Goal: Find specific page/section: Find specific page/section

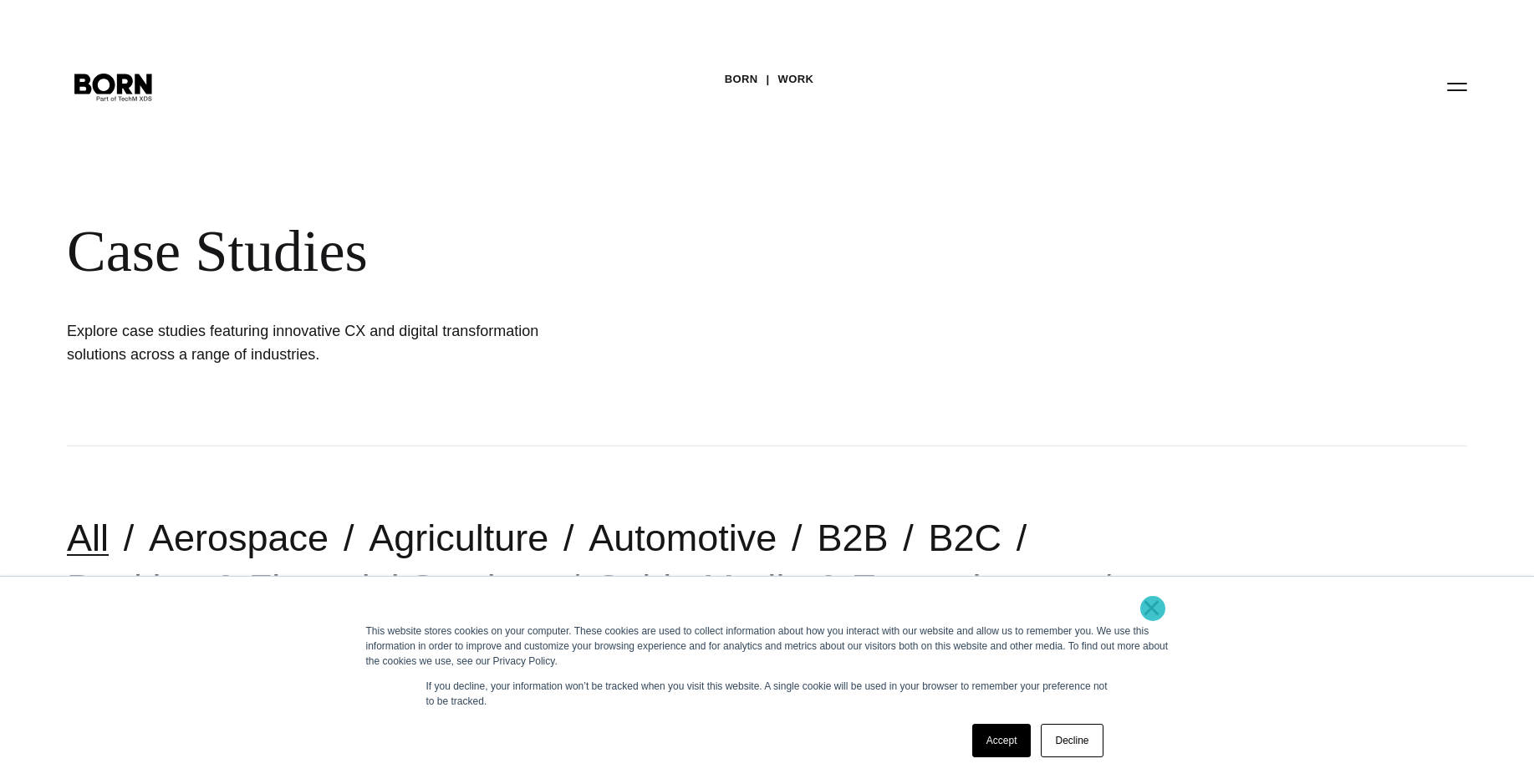
click at [1153, 609] on link "×" at bounding box center [1152, 607] width 20 height 15
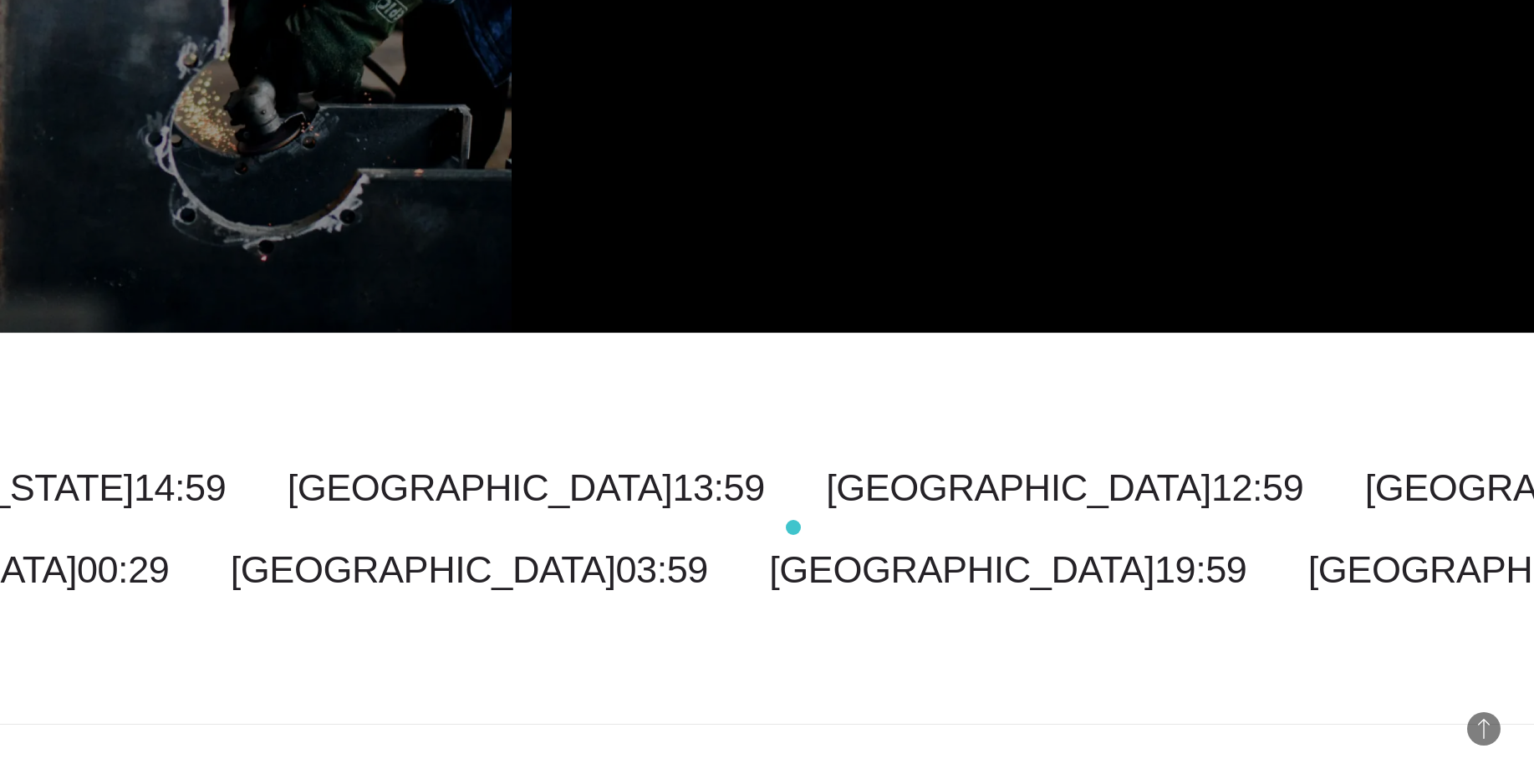
scroll to position [5404, 0]
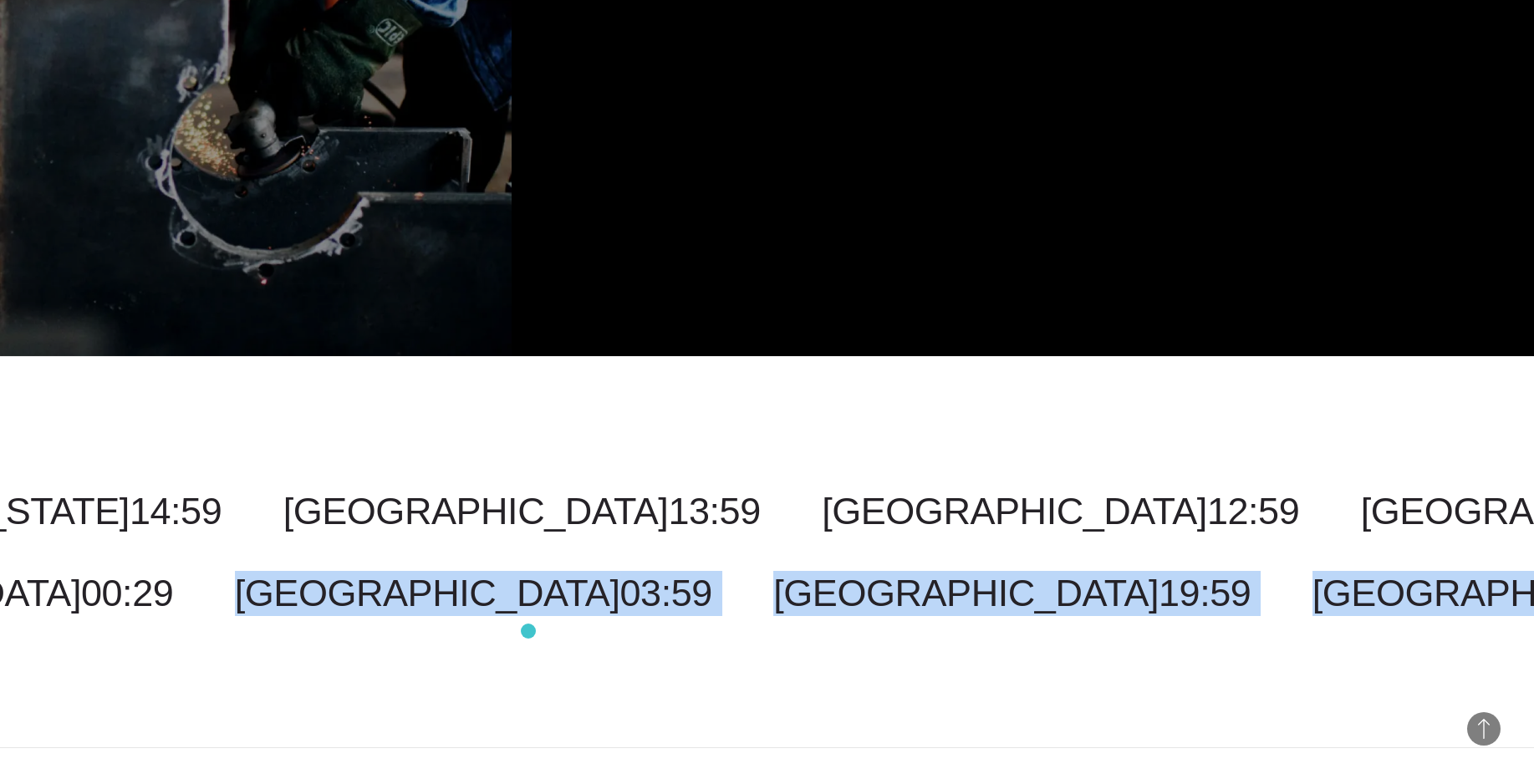
drag, startPoint x: 1177, startPoint y: 621, endPoint x: 485, endPoint y: 637, distance: 692.5
click at [486, 637] on div "Costa Rica 12:59 Malaysia 02:59 New York 14:59 Toronto 14:59 New Jersey 14:59 C…" at bounding box center [767, 552] width 1534 height 392
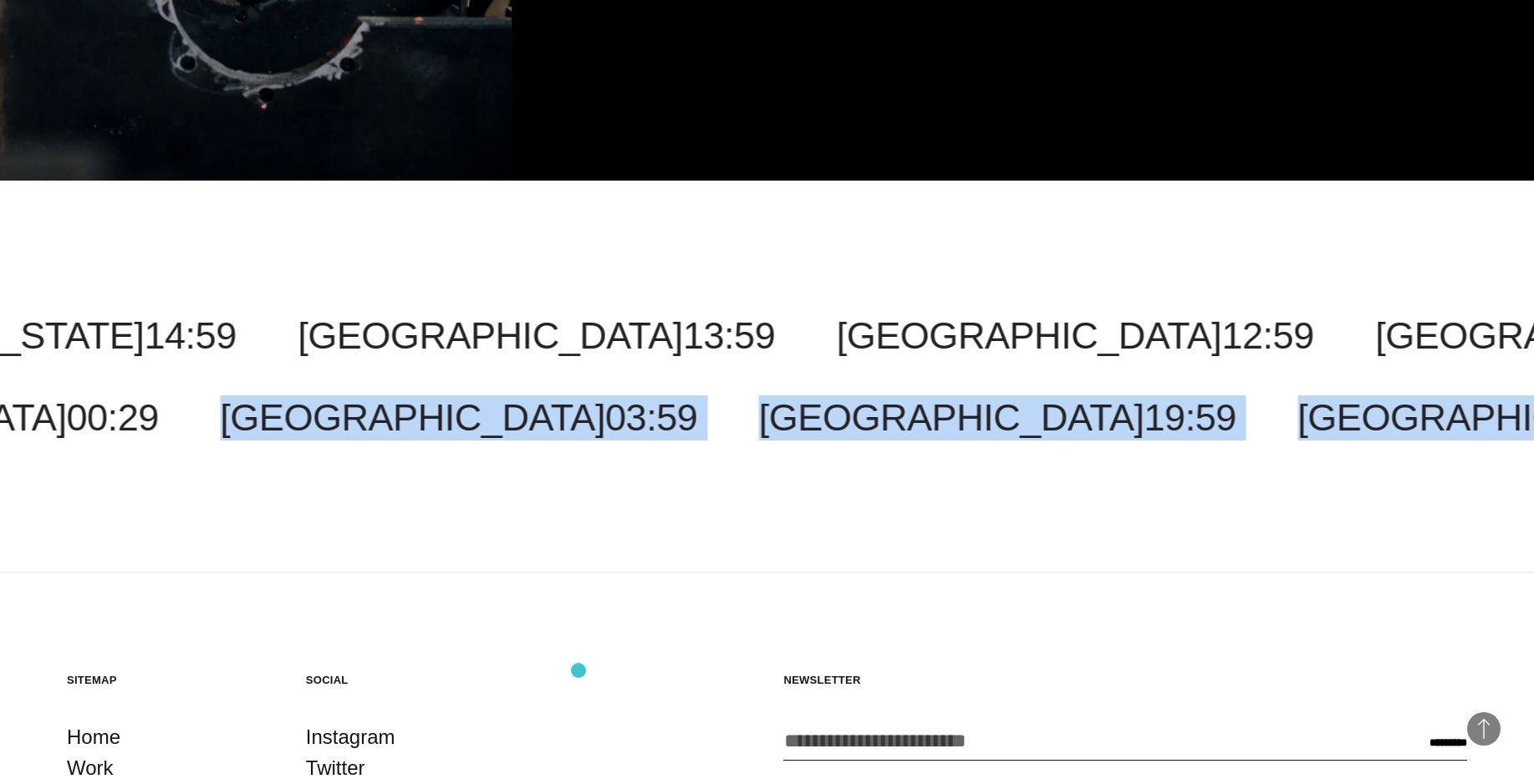
scroll to position [5918, 0]
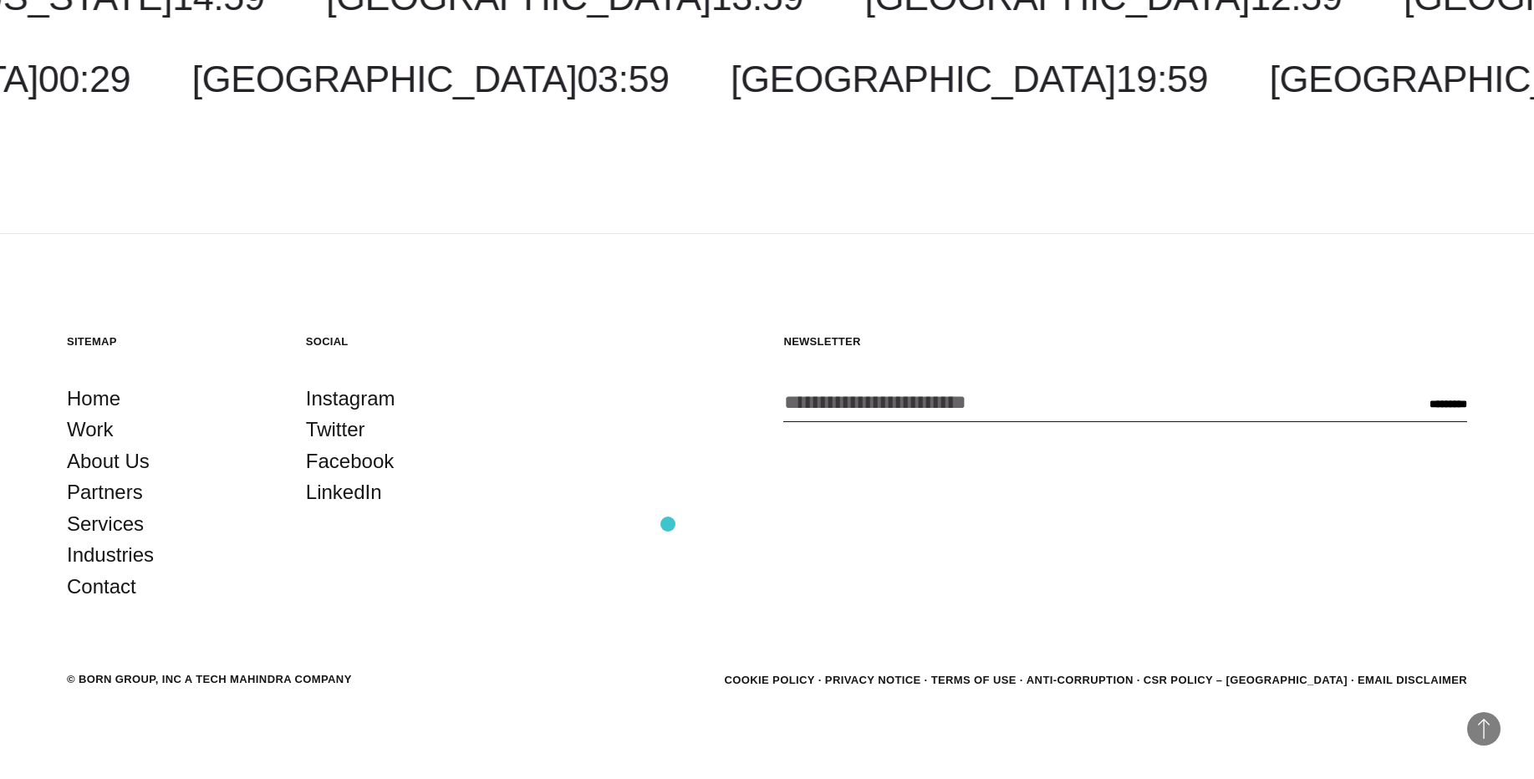
click at [676, 518] on section "Sitemap Home Work About Us Partners Services Industries Contact Social Instagra…" at bounding box center [767, 468] width 1401 height 268
click at [99, 430] on link "Work" at bounding box center [90, 430] width 47 height 32
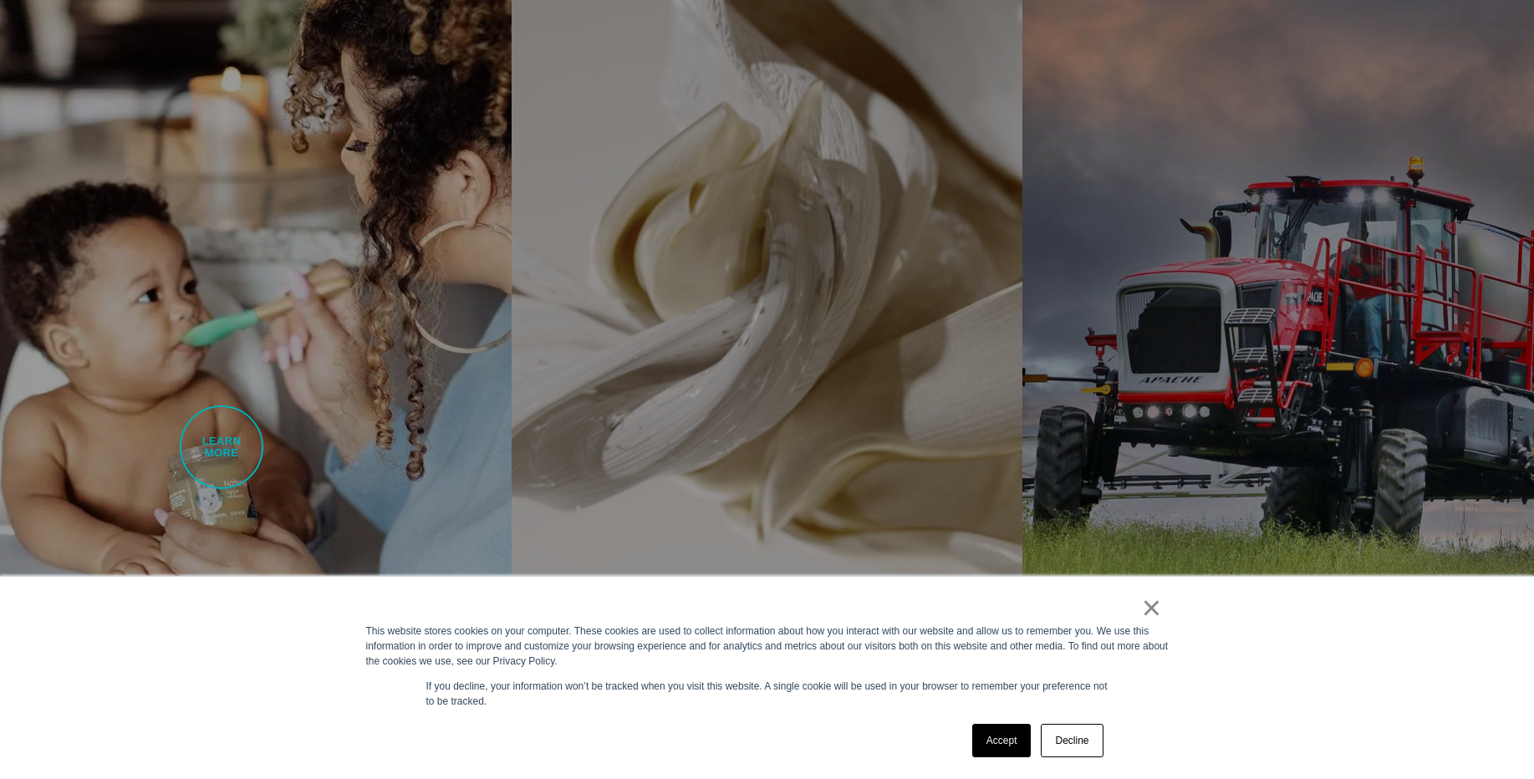
scroll to position [5931, 0]
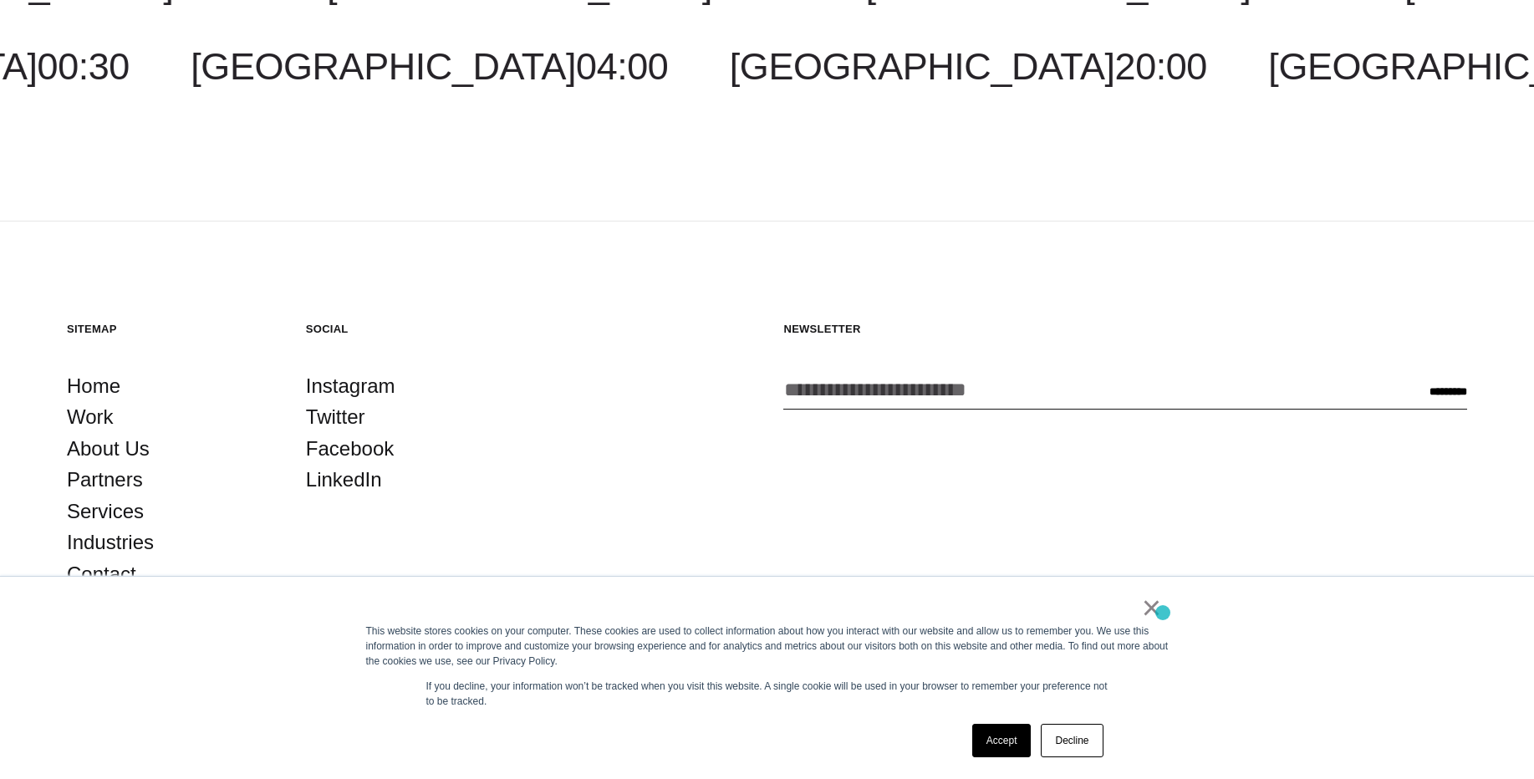
click at [1163, 613] on div "× This website stores cookies on your computer. These cookies are used to colle…" at bounding box center [768, 678] width 836 height 202
click at [1147, 610] on link "×" at bounding box center [1152, 607] width 20 height 15
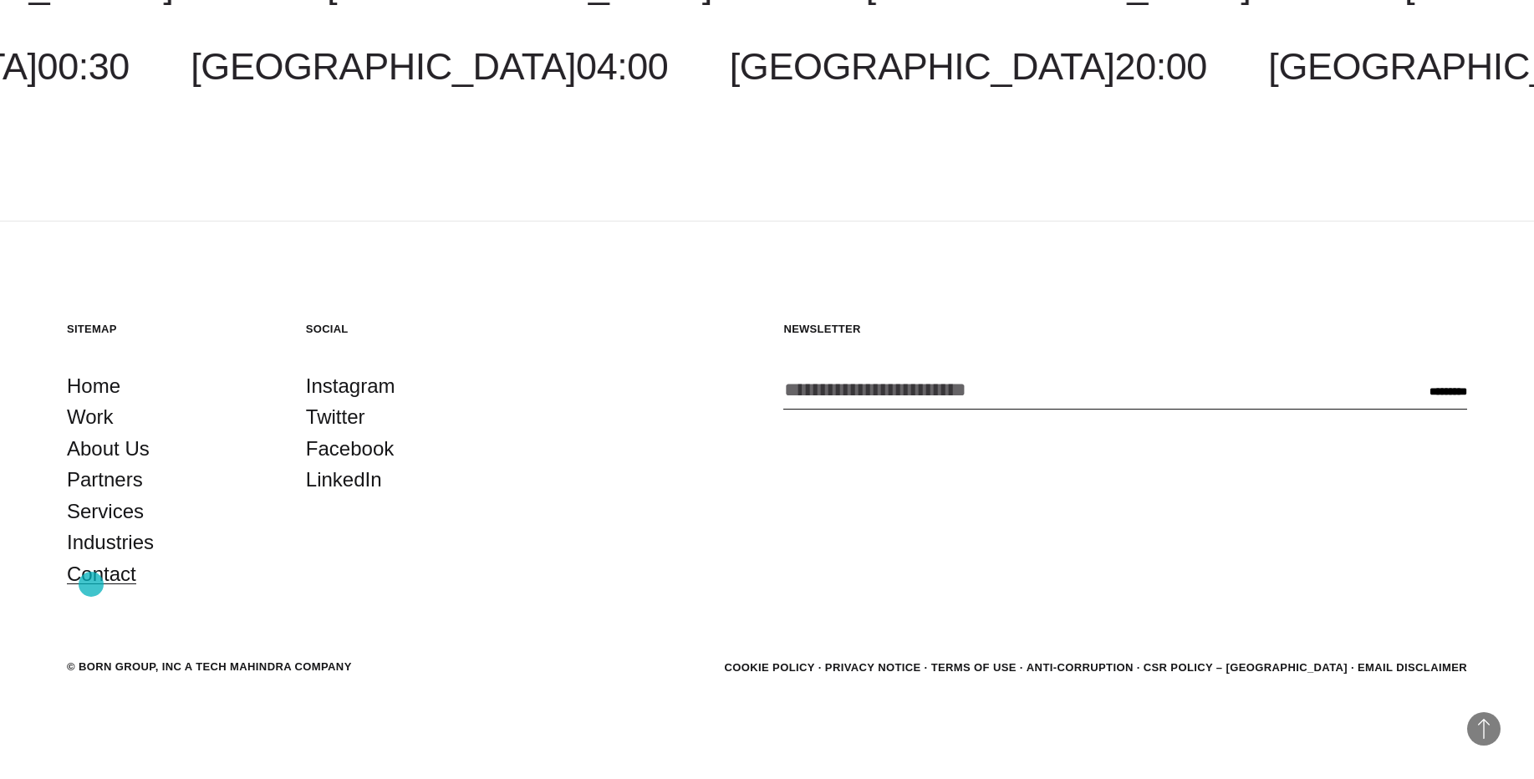
click at [91, 584] on link "Contact" at bounding box center [101, 575] width 69 height 32
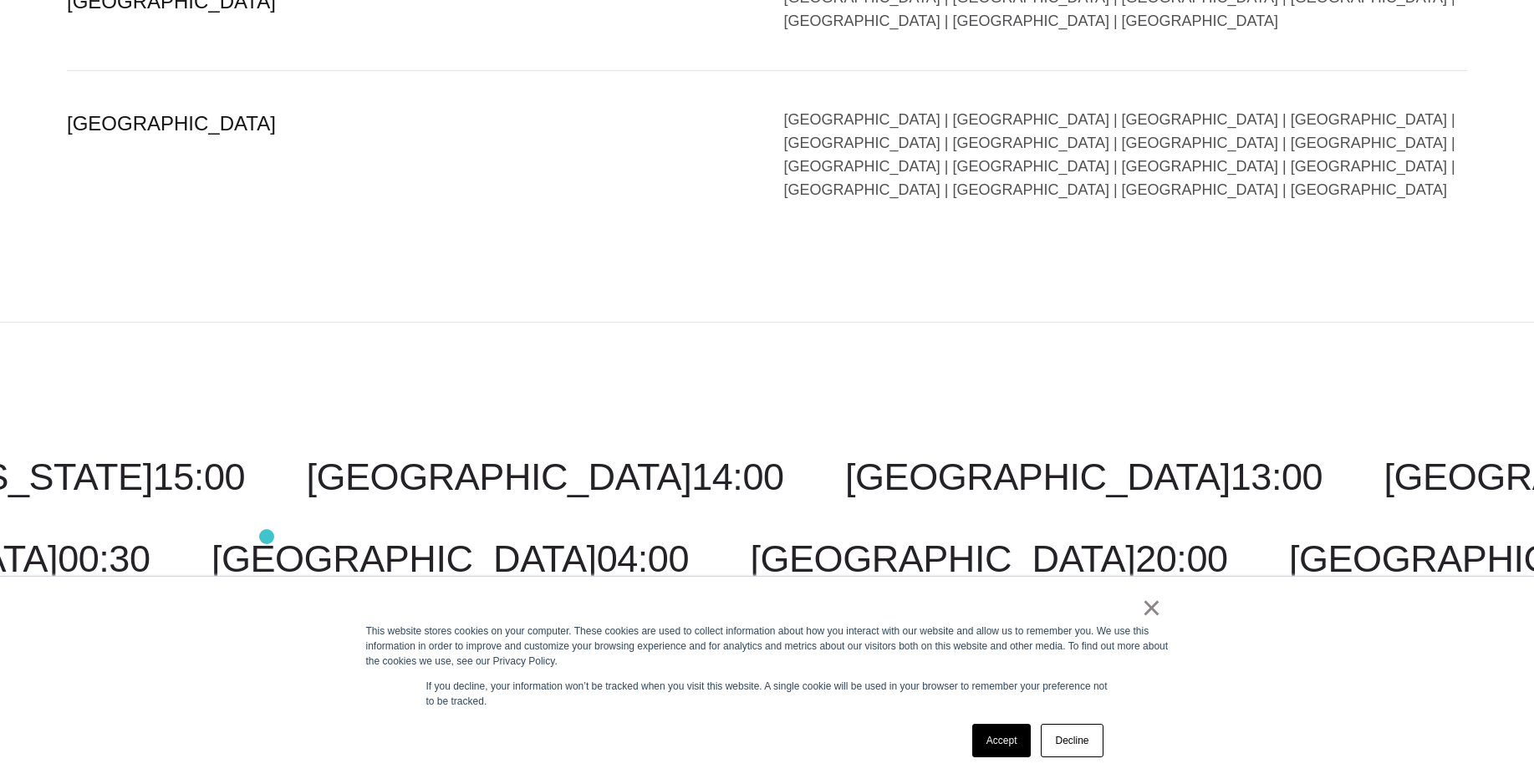
scroll to position [4162, 0]
